Goal: Task Accomplishment & Management: Manage account settings

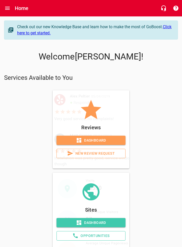
scroll to position [19, 0]
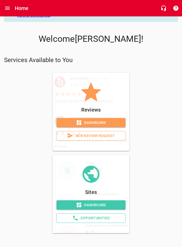
click at [91, 120] on span "Dashboard" at bounding box center [91, 122] width 61 height 6
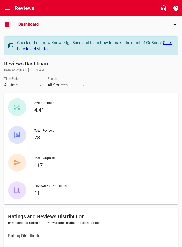
click at [177, 24] on icon "When device is locked" at bounding box center [175, 24] width 6 height 6
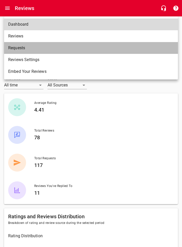
click at [16, 47] on span "Requests" at bounding box center [89, 48] width 162 height 6
